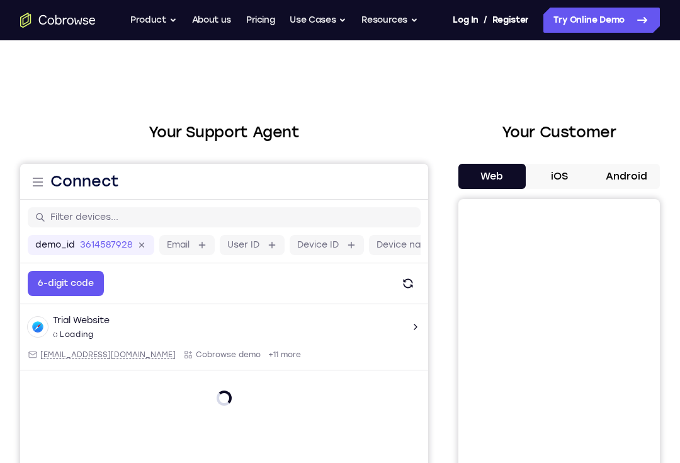
click at [631, 173] on button "Android" at bounding box center [626, 176] width 67 height 25
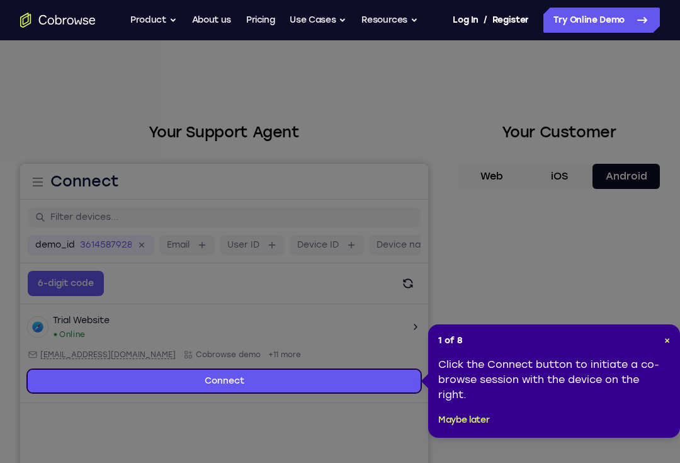
click at [458, 416] on button "Maybe later" at bounding box center [463, 420] width 51 height 15
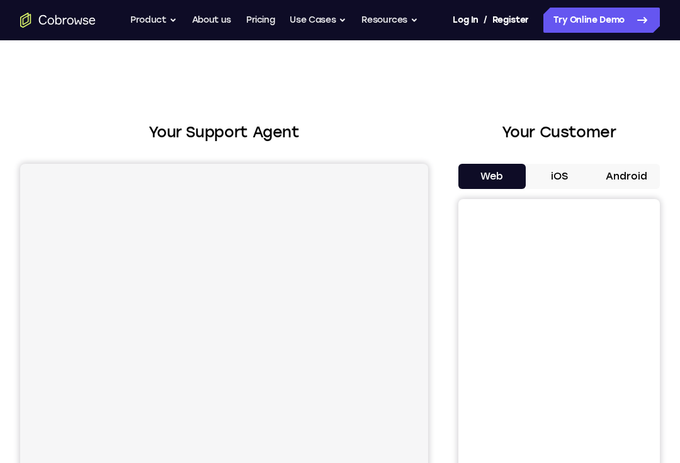
click at [631, 176] on button "Android" at bounding box center [626, 176] width 67 height 25
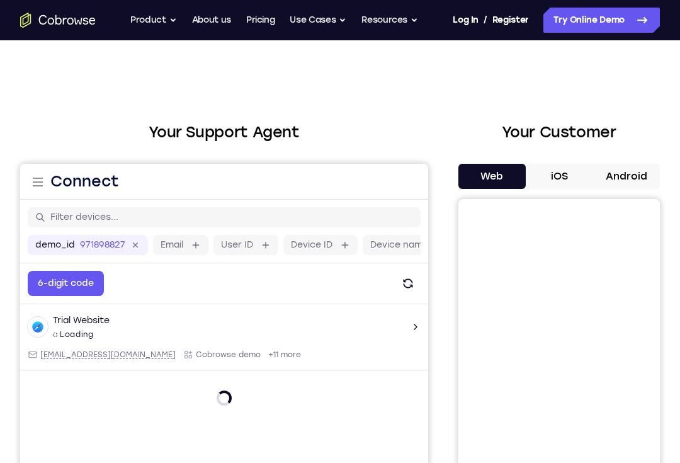
click at [634, 179] on button "Android" at bounding box center [626, 176] width 67 height 25
